Goal: Information Seeking & Learning: Find specific fact

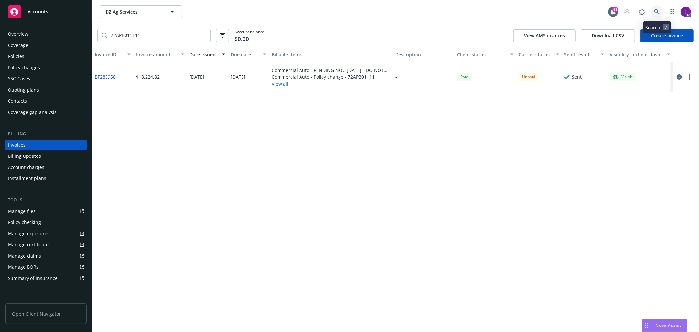
click at [653, 11] on link at bounding box center [657, 11] width 13 height 13
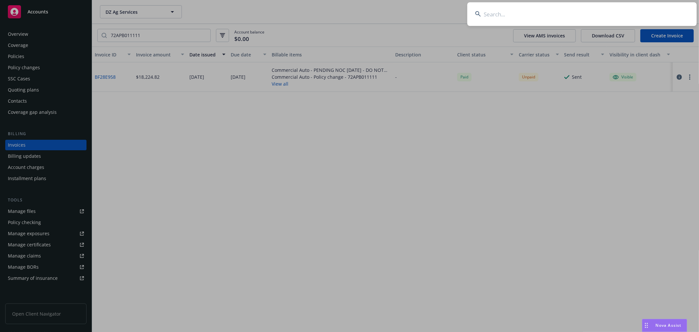
type input "v"
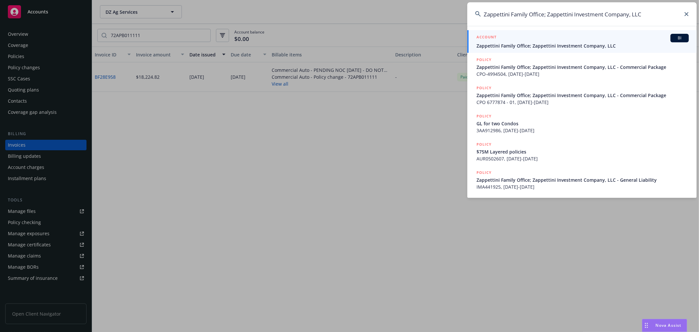
type input "Zappettini Family Office; Zappettini Investment Company, LLC"
click at [569, 43] on span "Zappettini Family Office; Zappettini Investment Company, LLC" at bounding box center [583, 45] width 212 height 7
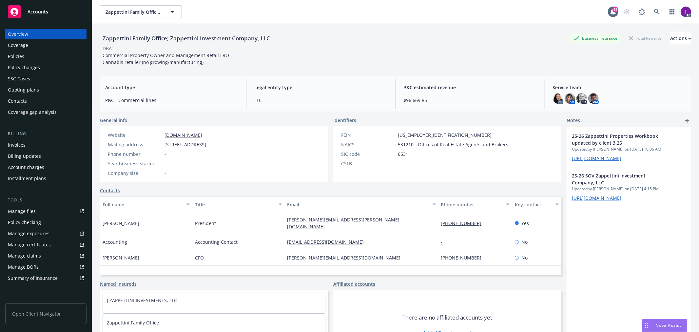
click at [30, 143] on div "Invoices" at bounding box center [46, 145] width 76 height 10
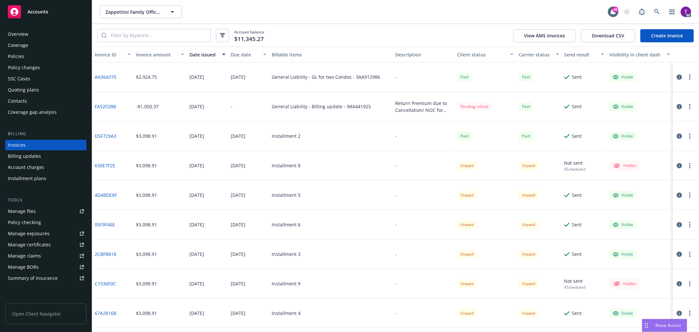
click at [150, 51] on div "Invoice amount" at bounding box center [156, 54] width 41 height 7
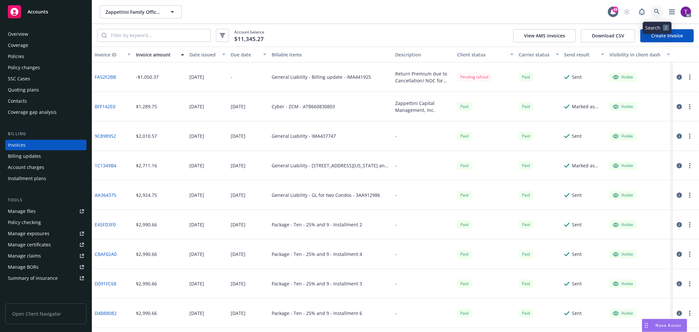
click at [657, 8] on link at bounding box center [657, 11] width 13 height 13
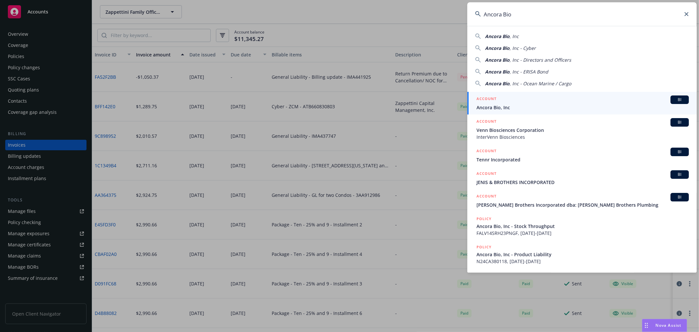
type input "Ancora Bio"
click at [507, 105] on span "Ancora Bio, Inc" at bounding box center [583, 107] width 212 height 7
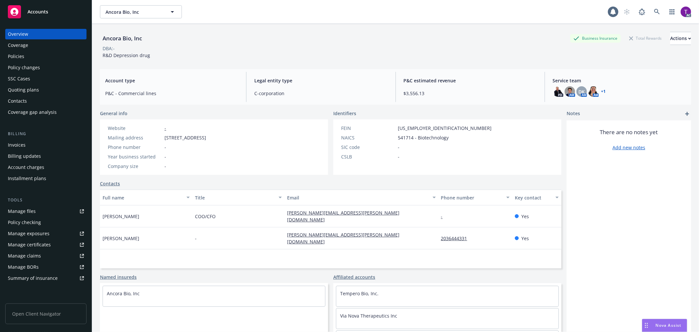
click at [27, 140] on div "Invoices" at bounding box center [46, 145] width 76 height 10
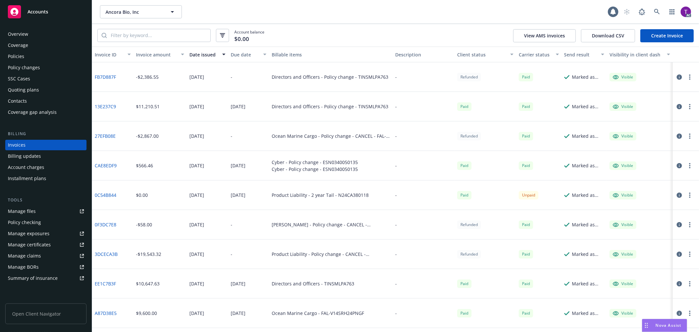
click at [152, 57] on div "Invoice amount" at bounding box center [156, 54] width 41 height 7
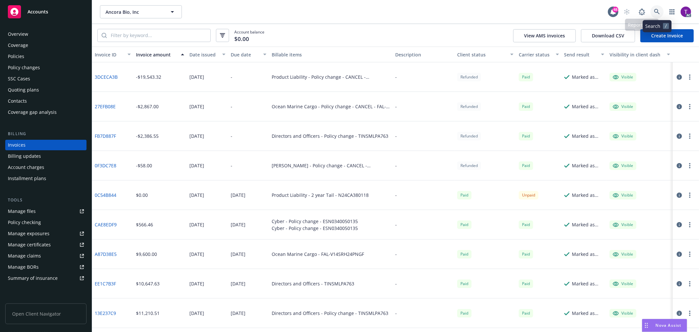
click at [656, 9] on icon at bounding box center [657, 12] width 6 height 6
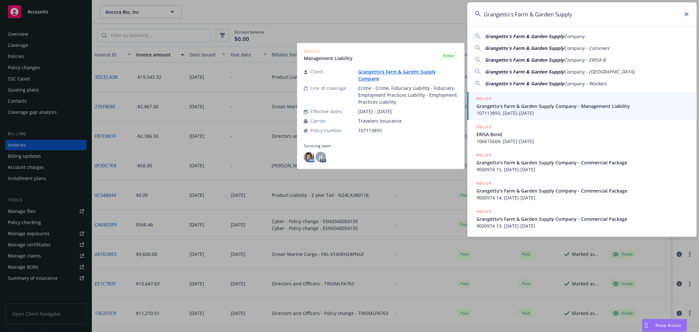
type input "Grangetto's Farm & Garden Supply"
click at [504, 103] on span "Grangetto's Farm & Garden Supply Company - Management Liability" at bounding box center [583, 106] width 212 height 7
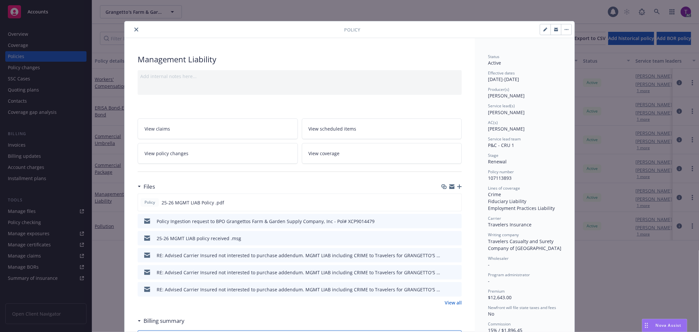
click at [14, 144] on div "Policy Management Liability Add internal notes here... View claims View schedul…" at bounding box center [349, 166] width 699 height 332
click at [132, 29] on button "close" at bounding box center [136, 30] width 8 height 8
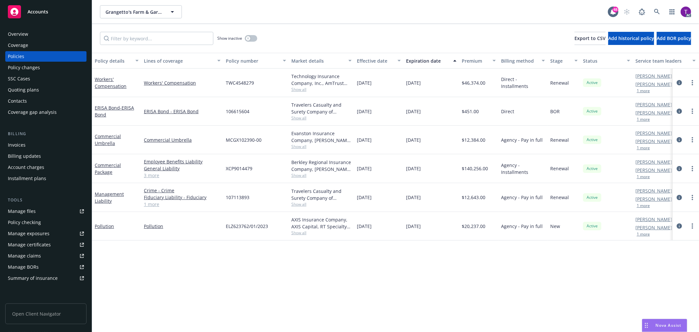
click at [28, 146] on div "Invoices" at bounding box center [46, 145] width 76 height 10
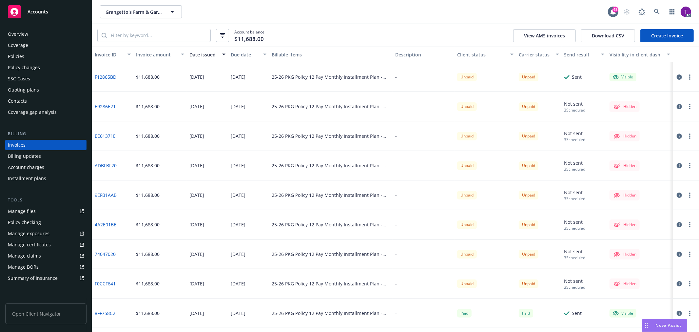
click at [145, 50] on button "Invoice amount" at bounding box center [159, 55] width 53 height 16
click at [151, 55] on div "Invoice amount" at bounding box center [156, 54] width 41 height 7
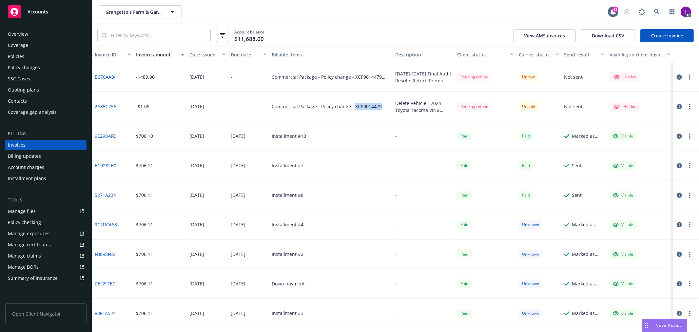
drag, startPoint x: 351, startPoint y: 106, endPoint x: 378, endPoint y: 107, distance: 26.2
click at [378, 107] on div "Commercial Package - Policy change - XCP9014479 (duplicate policy number #1)" at bounding box center [331, 106] width 118 height 7
copy div "XCP9014479"
click at [103, 107] on link "2A85C756" at bounding box center [106, 106] width 22 height 7
click at [656, 13] on icon at bounding box center [657, 12] width 6 height 6
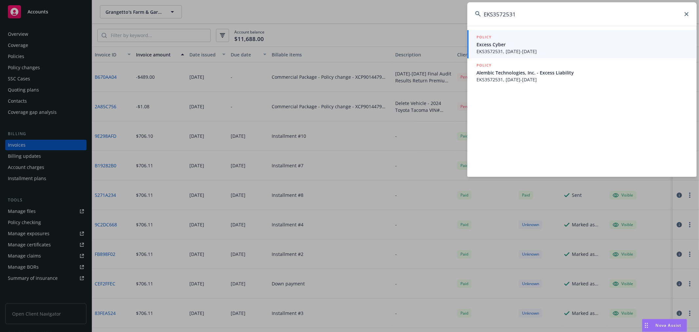
type input "EKS3572531"
click at [499, 50] on span "EKS3572531, [DATE]-[DATE]" at bounding box center [583, 51] width 212 height 7
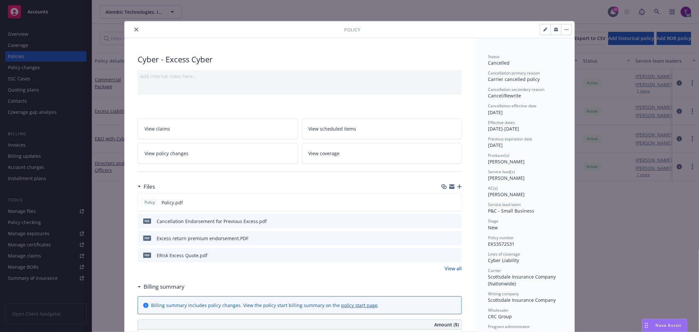
click at [134, 30] on icon "close" at bounding box center [136, 30] width 4 height 4
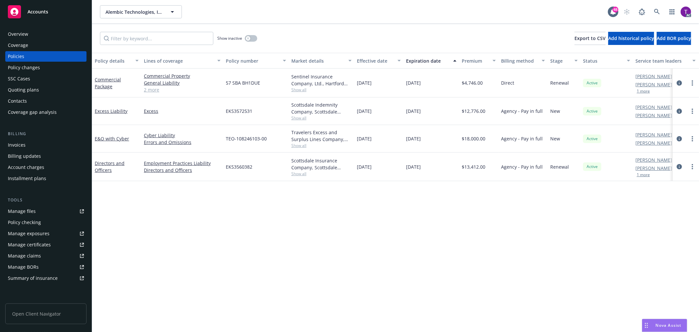
click at [45, 142] on div "Invoices" at bounding box center [46, 145] width 76 height 10
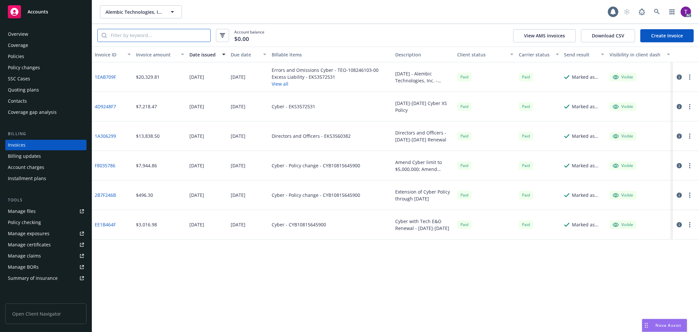
click at [168, 36] on input "search" at bounding box center [159, 35] width 104 height 12
paste input "EKS3572531"
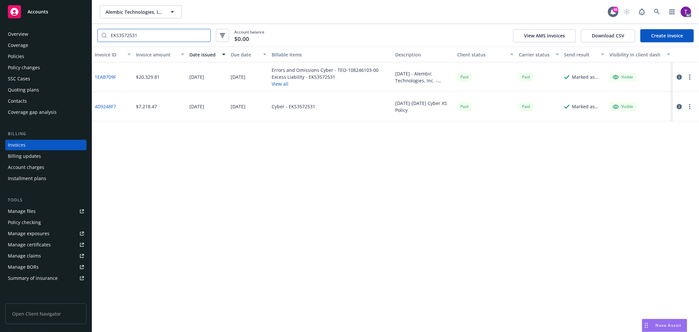
type input "EKS3572531"
click at [105, 75] on link "1EAB709F" at bounding box center [105, 76] width 21 height 7
click at [657, 14] on icon at bounding box center [657, 12] width 6 height 6
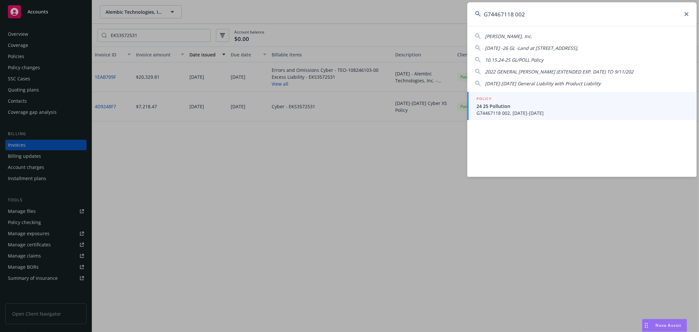
type input "G74467118 002"
click at [508, 107] on span "24 25 Pollution" at bounding box center [583, 106] width 212 height 7
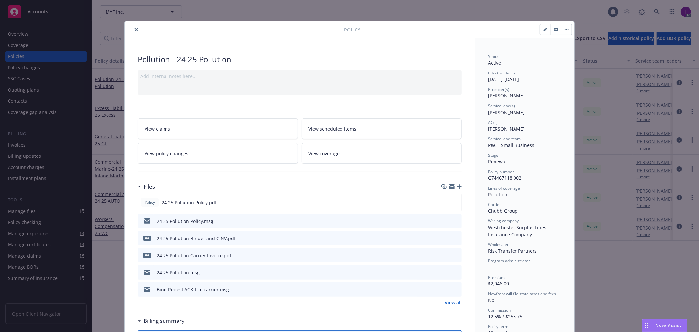
click at [135, 29] on icon "close" at bounding box center [136, 30] width 4 height 4
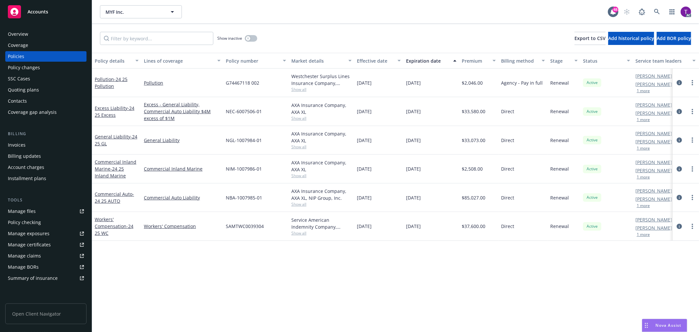
click at [39, 141] on div "Invoices" at bounding box center [46, 145] width 76 height 10
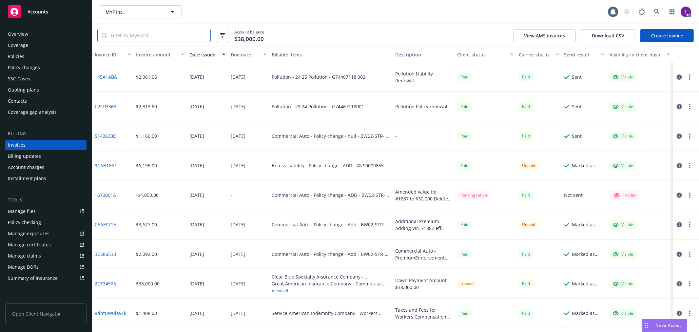
click at [145, 33] on input "search" at bounding box center [159, 35] width 104 height 12
paste input "G74467118 002"
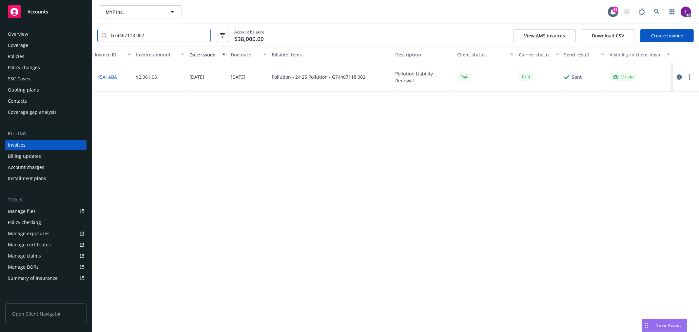
type input "G74467118 002"
click at [655, 9] on icon at bounding box center [657, 12] width 6 height 6
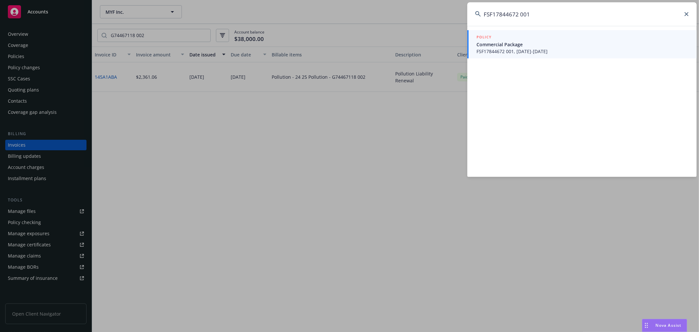
type input "FSF17844672 001"
click at [525, 50] on span "FSF17844672 001, [DATE]-[DATE]" at bounding box center [583, 51] width 212 height 7
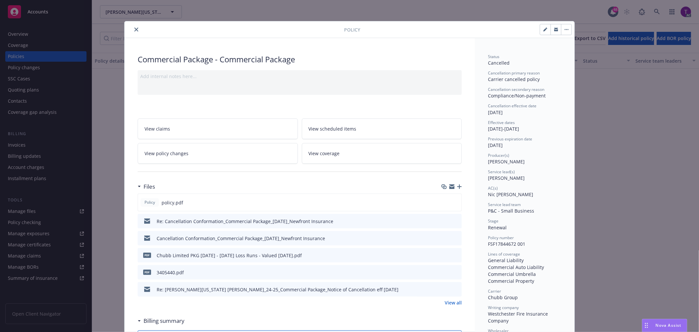
drag, startPoint x: 135, startPoint y: 32, endPoint x: 103, endPoint y: 67, distance: 47.3
click at [135, 32] on button "close" at bounding box center [136, 30] width 8 height 8
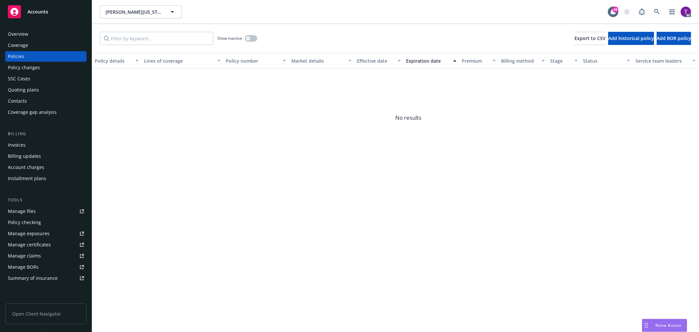
click at [24, 143] on div "Invoices" at bounding box center [17, 145] width 18 height 10
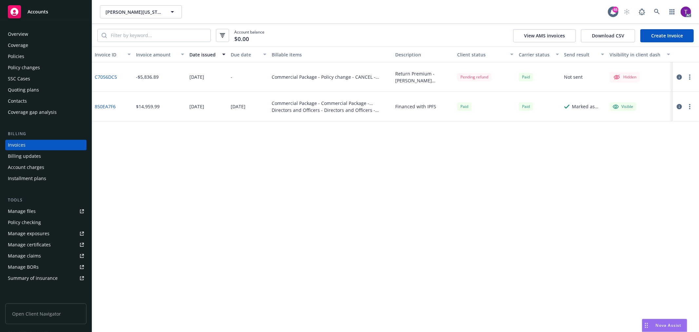
click at [17, 32] on div "Overview" at bounding box center [18, 34] width 20 height 10
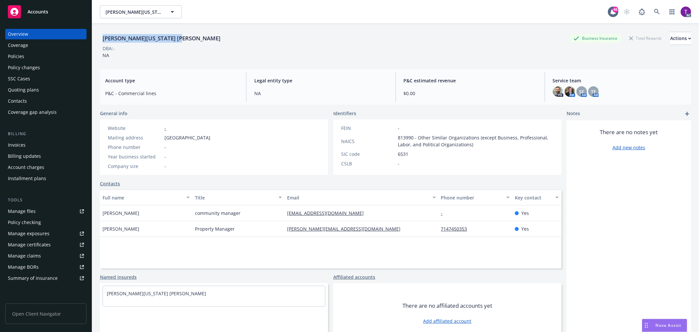
drag, startPoint x: 182, startPoint y: 34, endPoint x: 103, endPoint y: 38, distance: 79.1
click at [103, 38] on div "[PERSON_NAME][US_STATE] [PERSON_NAME] Business Insurance Total Rewards Actions" at bounding box center [395, 38] width 591 height 13
copy div "[PERSON_NAME][US_STATE] [PERSON_NAME]"
drag, startPoint x: 252, startPoint y: 138, endPoint x: 150, endPoint y: 135, distance: 102.3
click at [150, 135] on div "Website - Mailing address [GEOGRAPHIC_DATA] Phone number - Year business starte…" at bounding box center [159, 146] width 118 height 55
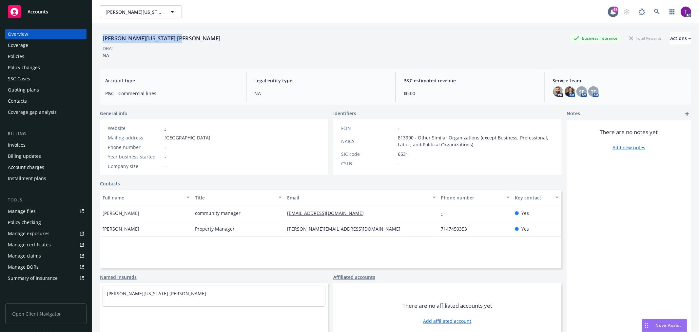
copy div "[GEOGRAPHIC_DATA]"
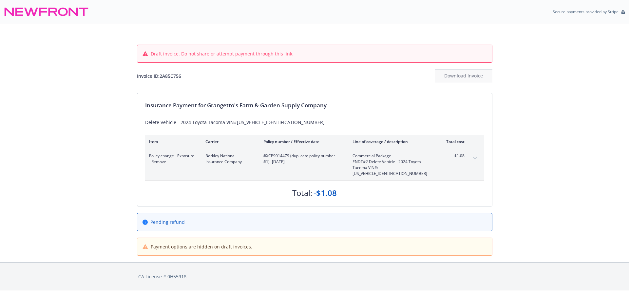
click at [475, 155] on button "expand content" at bounding box center [475, 158] width 10 height 10
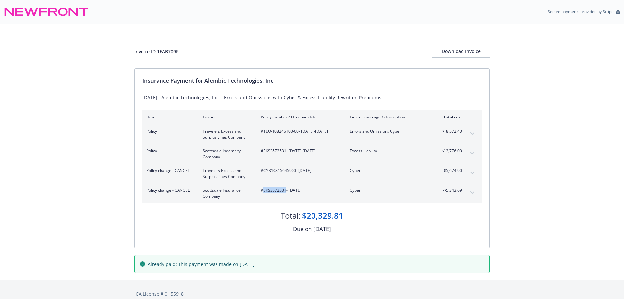
drag, startPoint x: 285, startPoint y: 191, endPoint x: 264, endPoint y: 189, distance: 21.3
click at [264, 189] on span "#EKS3572531 - 07/14/2025" at bounding box center [300, 190] width 79 height 6
